Goal: Communication & Community: Answer question/provide support

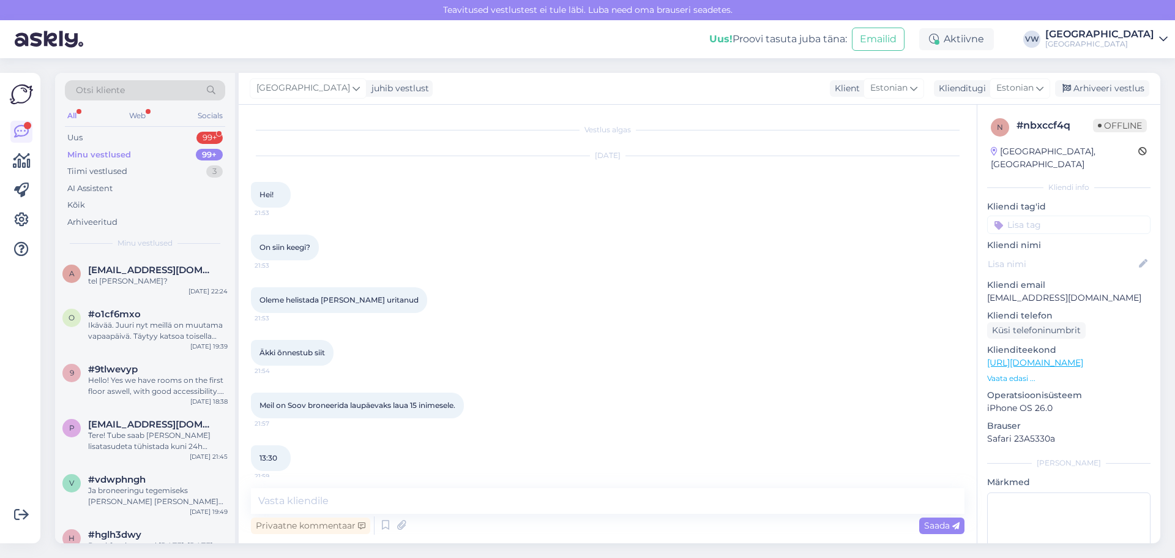
scroll to position [556, 0]
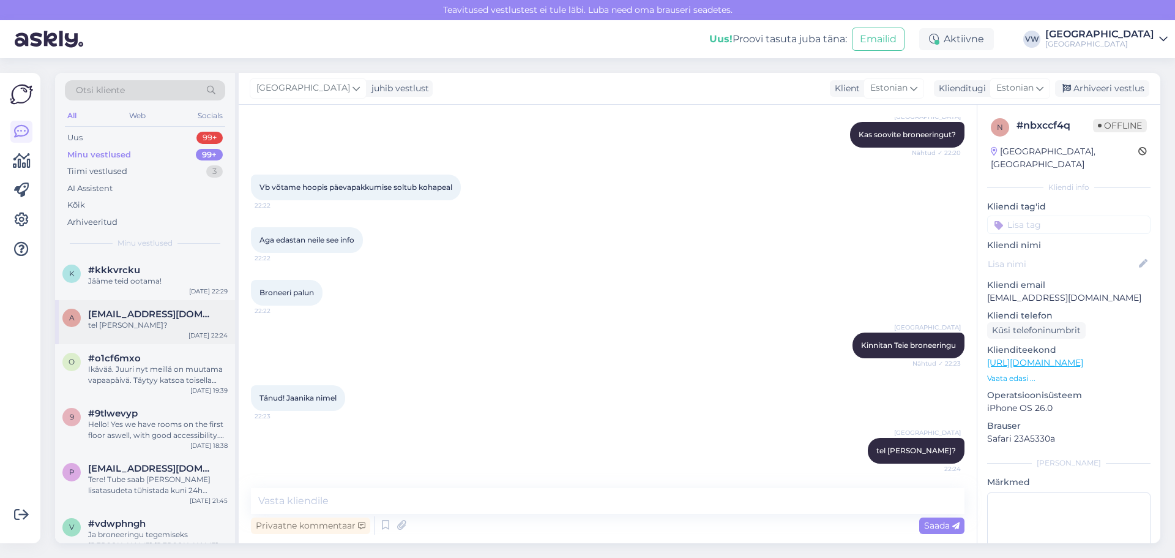
click at [157, 317] on span "aasav@icloud.com" at bounding box center [151, 314] width 127 height 11
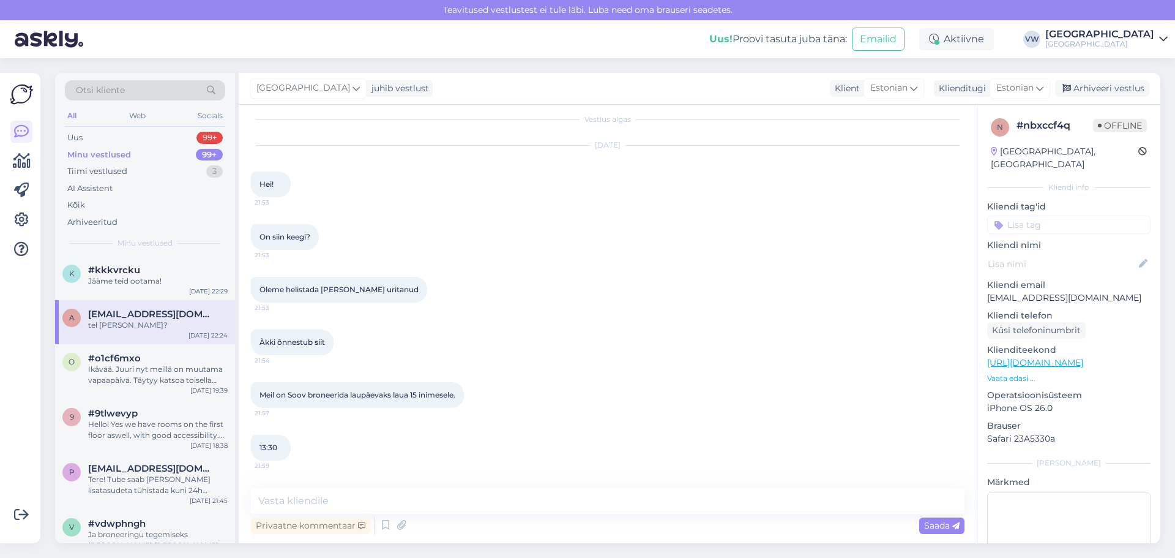
scroll to position [0, 0]
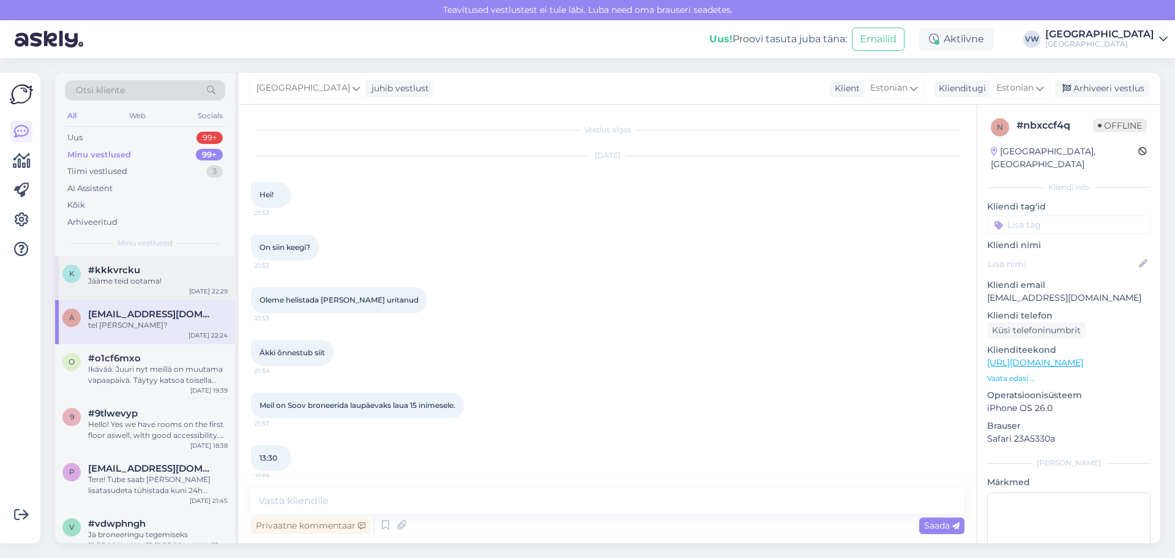
click at [173, 288] on div "k #kkkvrcku Jääme teid ootama! Sep 3 22:29" at bounding box center [145, 278] width 180 height 44
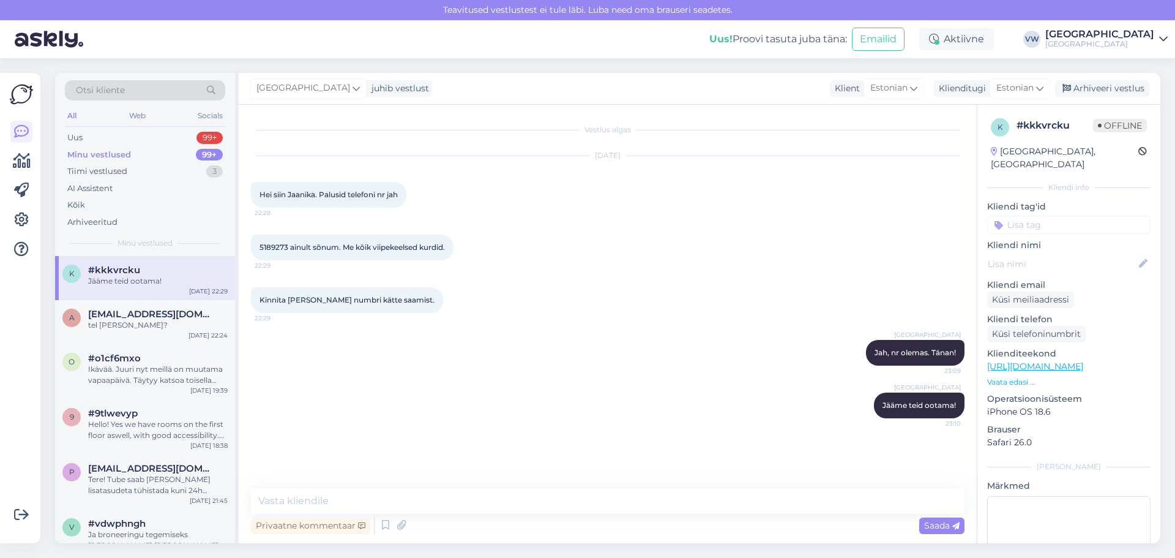
click at [138, 149] on div "Minu vestlused 99+" at bounding box center [145, 154] width 160 height 17
click at [166, 317] on span "aasav@icloud.com" at bounding box center [151, 314] width 127 height 11
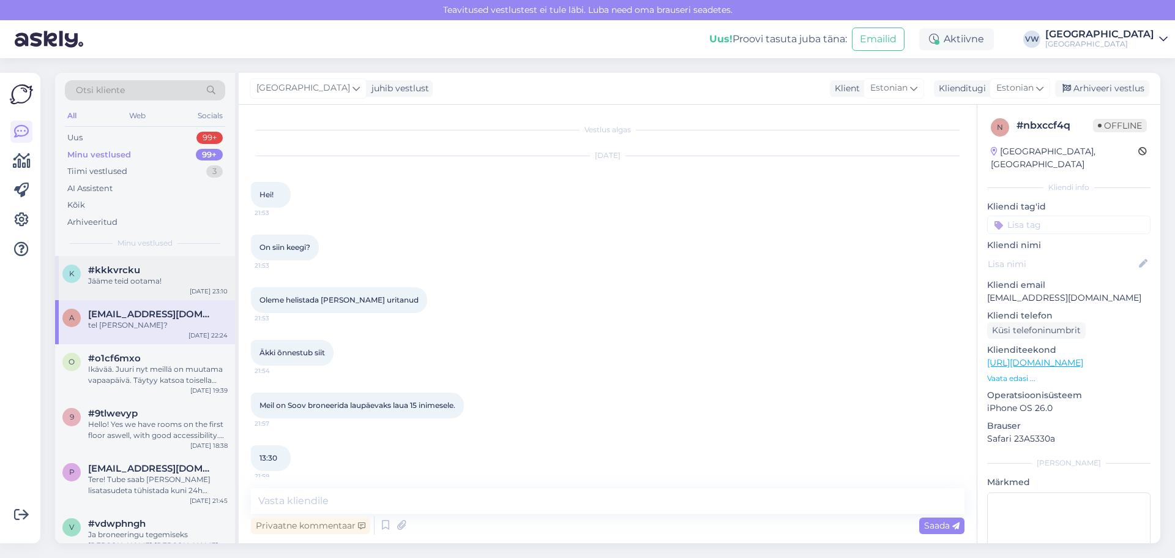
click at [171, 285] on div "Jääme teid ootama!" at bounding box center [158, 280] width 140 height 11
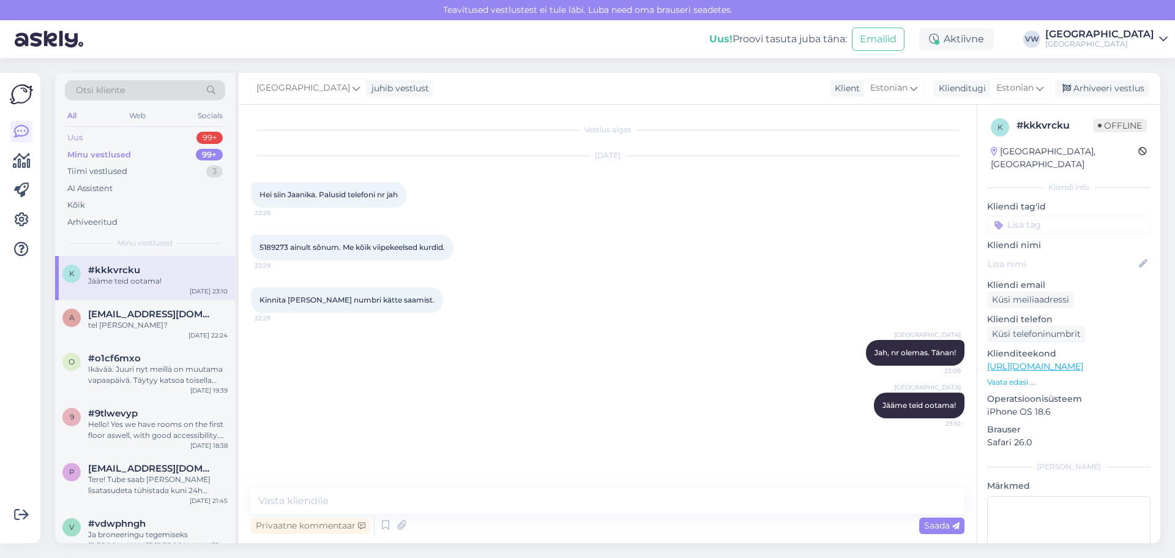
click at [109, 137] on div "Uus 99+" at bounding box center [145, 137] width 160 height 17
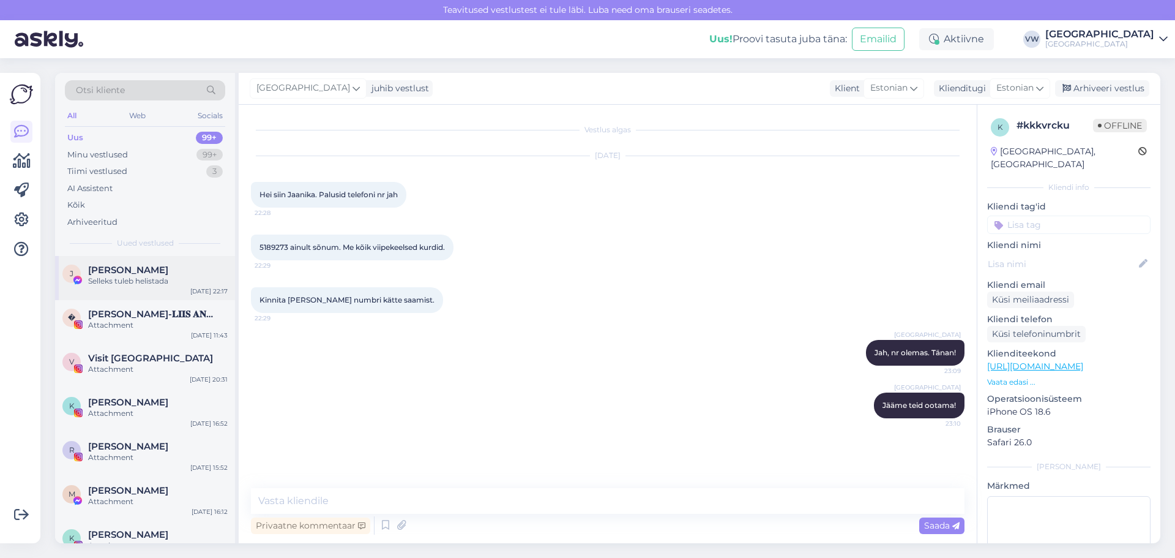
click at [174, 271] on div "[PERSON_NAME]" at bounding box center [158, 269] width 140 height 11
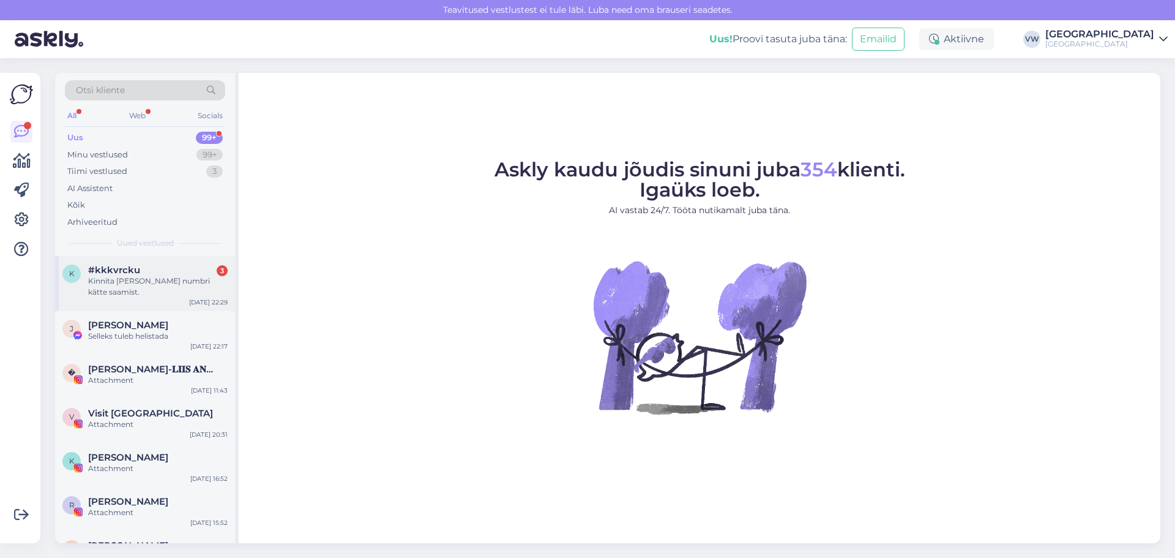
click at [131, 290] on div "Kinnita [PERSON_NAME] numbri kätte saamist." at bounding box center [158, 286] width 140 height 22
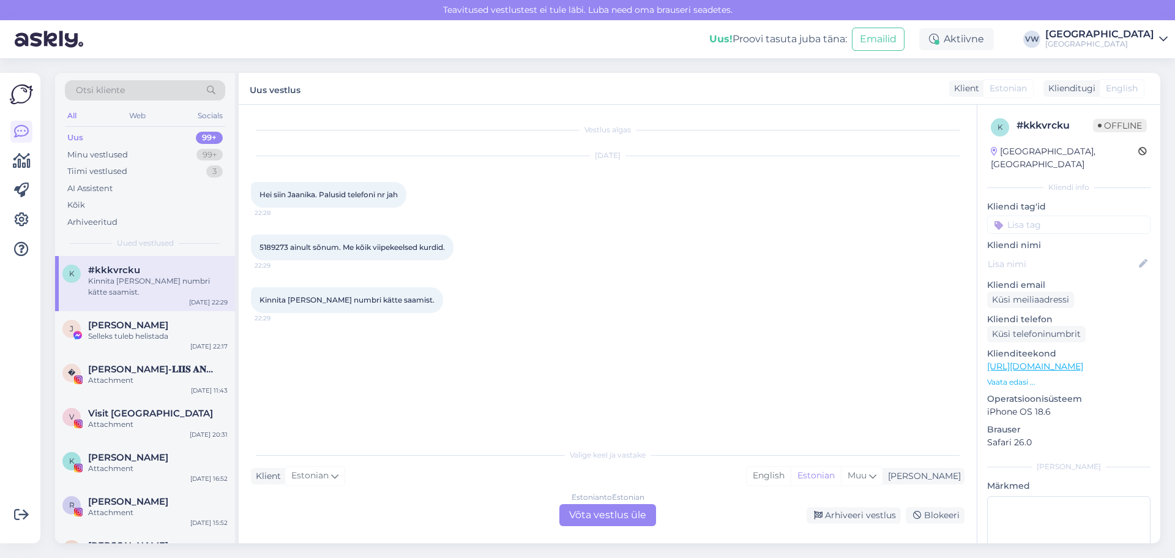
click at [585, 508] on div "Estonian to Estonian Võta vestlus üle" at bounding box center [608, 515] width 97 height 22
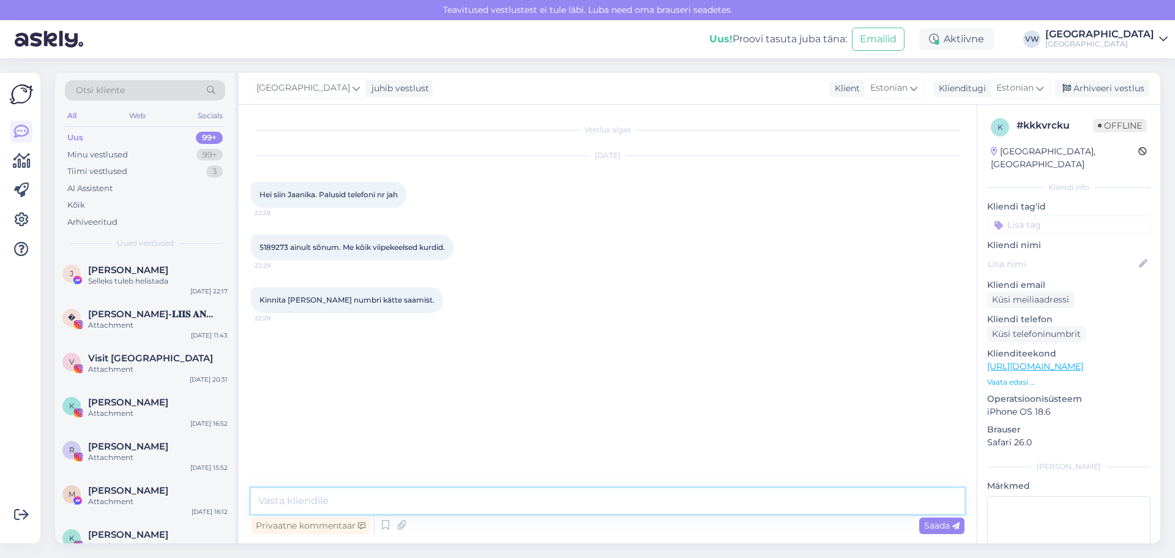
click at [378, 498] on textarea at bounding box center [608, 501] width 714 height 26
type textarea "Jah, nr olemas. Tänan!"
click at [927, 528] on span "Saada" at bounding box center [942, 525] width 36 height 11
click at [486, 503] on textarea at bounding box center [608, 501] width 714 height 26
type textarea "Jääme teid ootama!"
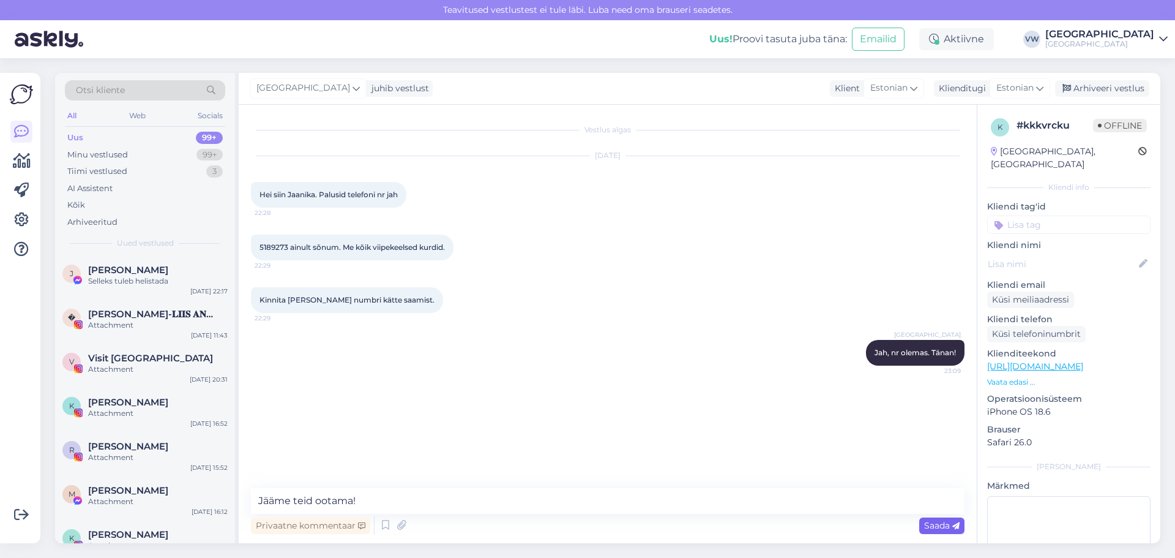
click at [934, 525] on span "Saada" at bounding box center [942, 525] width 36 height 11
drag, startPoint x: 288, startPoint y: 247, endPoint x: 261, endPoint y: 245, distance: 27.6
click at [261, 245] on span "5189273 ainult sõnum. Me kõik viipekeelsed kurdid." at bounding box center [352, 246] width 185 height 9
copy span "5189273"
click at [594, 260] on div "5189273 ainult sõnum. Me kõik viipekeelsed kurdid. 22:29" at bounding box center [608, 247] width 714 height 53
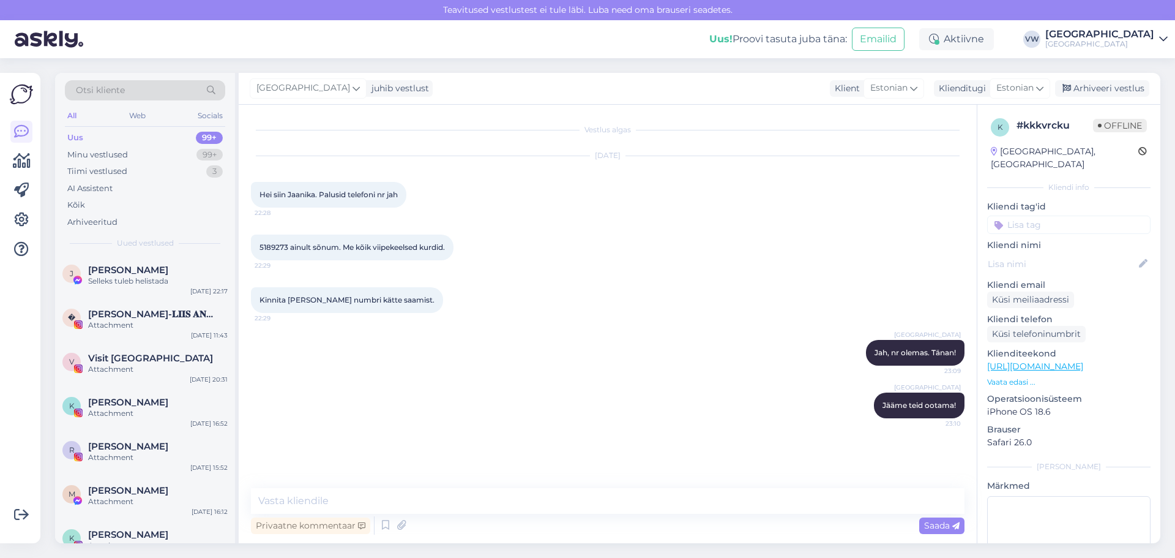
click at [151, 134] on div "Uus 99+" at bounding box center [145, 137] width 160 height 17
click at [159, 324] on div "Attachment" at bounding box center [158, 325] width 140 height 11
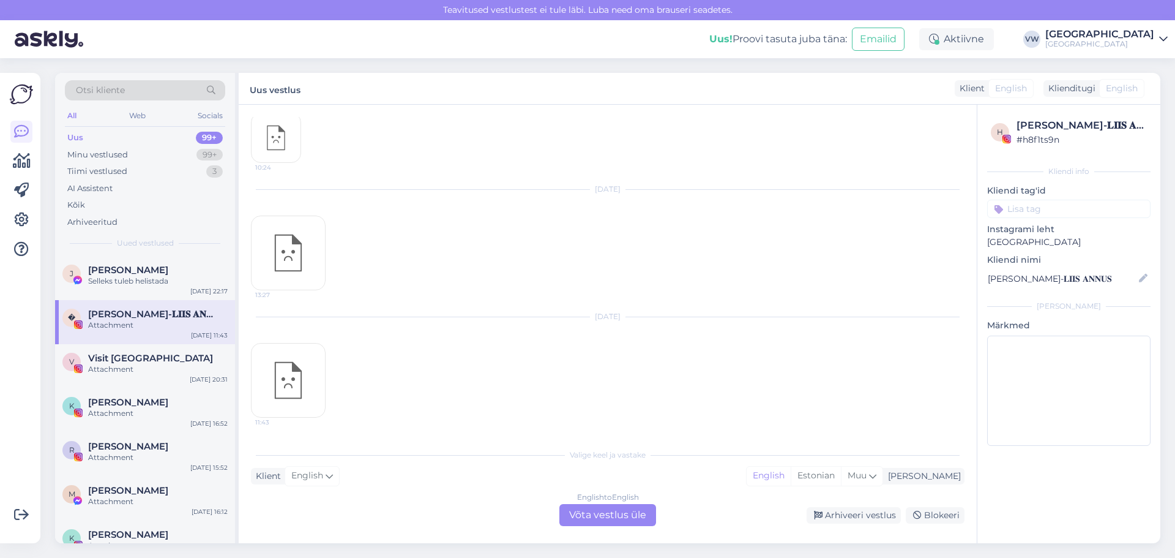
scroll to position [69, 0]
click at [165, 280] on div "Selleks tuleb helistada" at bounding box center [158, 280] width 140 height 11
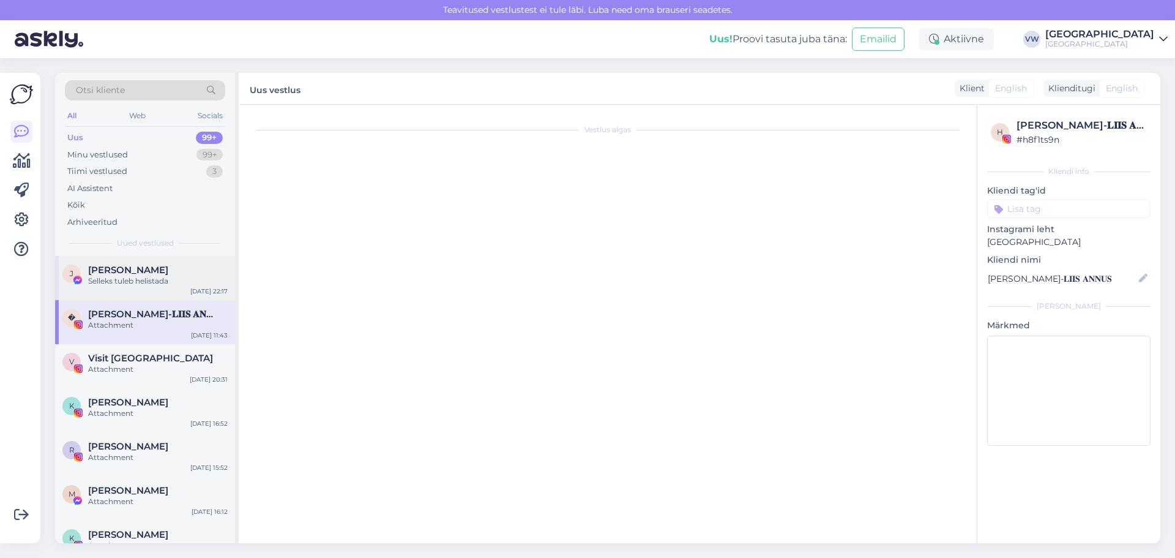
scroll to position [45, 0]
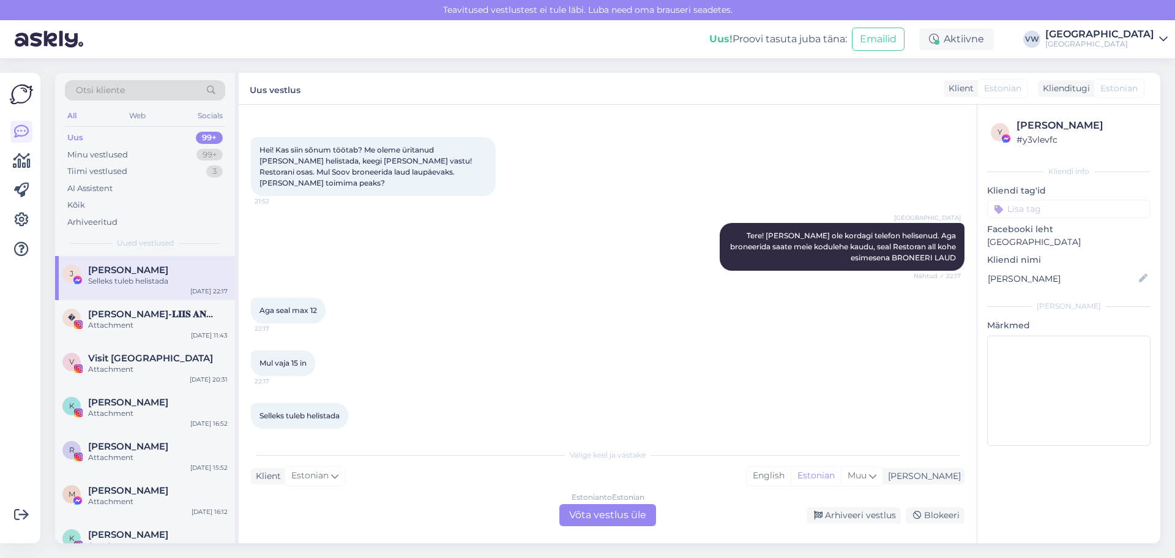
click at [177, 279] on div "Selleks tuleb helistada" at bounding box center [158, 280] width 140 height 11
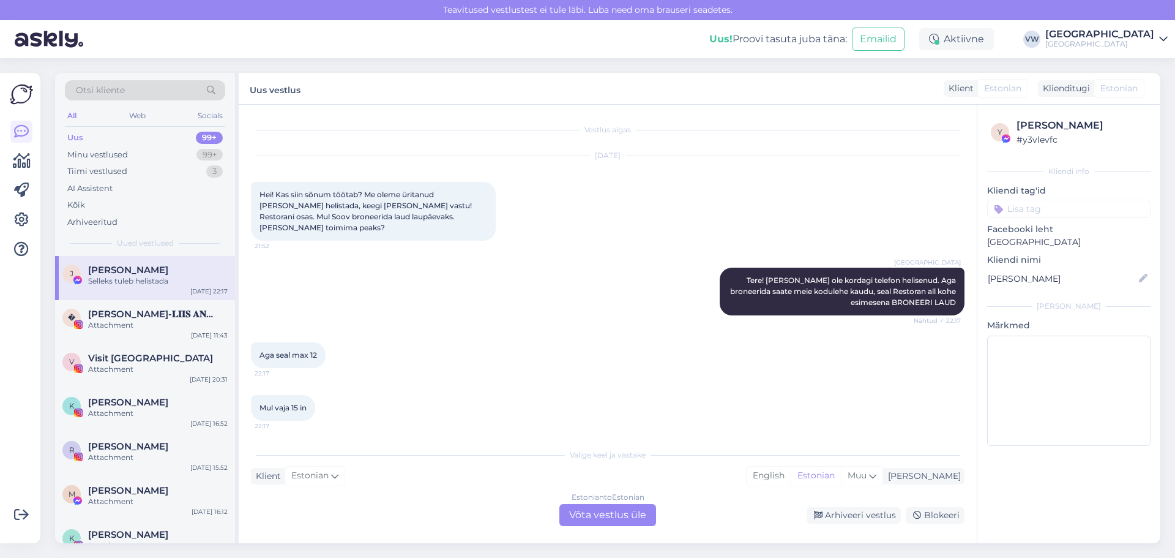
click at [134, 278] on div "Selleks tuleb helistada" at bounding box center [158, 280] width 140 height 11
click at [122, 136] on div "Uus 99+" at bounding box center [145, 137] width 160 height 17
